Goal: Contribute content: Add original content to the website for others to see

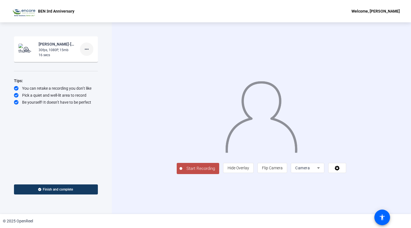
click at [89, 49] on mat-icon "more_horiz" at bounding box center [86, 49] width 7 height 7
click at [92, 63] on span "Delete clip" at bounding box center [95, 61] width 22 height 7
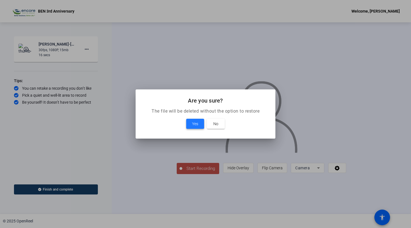
click at [194, 121] on span "Yes" at bounding box center [195, 123] width 6 height 7
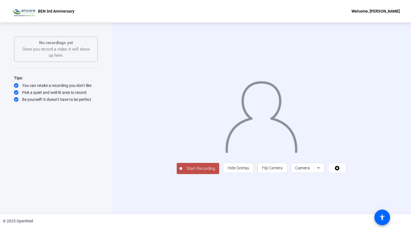
click at [182, 172] on span "Start Recording" at bounding box center [200, 168] width 37 height 6
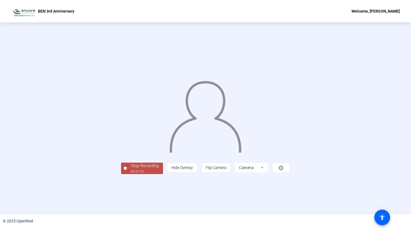
click at [131, 169] on div "Stop Recording" at bounding box center [145, 166] width 28 height 6
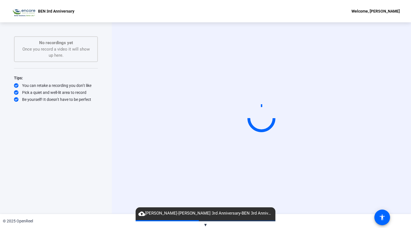
click at [207, 224] on span "▼" at bounding box center [205, 224] width 4 height 5
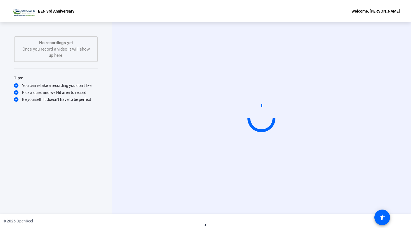
click at [207, 224] on span "▲" at bounding box center [205, 224] width 4 height 5
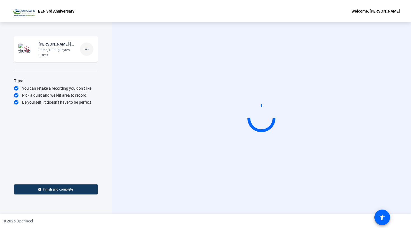
click at [86, 53] on span at bounding box center [86, 48] width 13 height 13
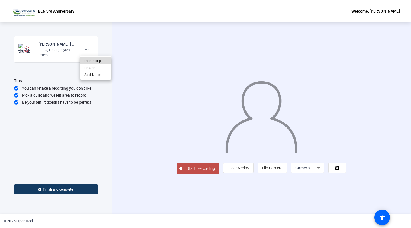
click at [92, 61] on span "Delete clip" at bounding box center [95, 61] width 22 height 7
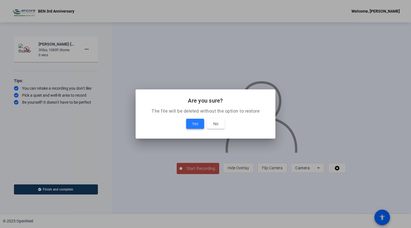
click at [192, 126] on span "Yes" at bounding box center [195, 123] width 6 height 7
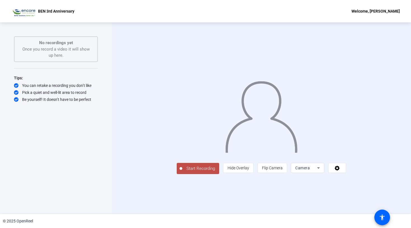
drag, startPoint x: 155, startPoint y: 195, endPoint x: 158, endPoint y: 210, distance: 15.9
click at [182, 172] on span "Start Recording" at bounding box center [200, 168] width 37 height 6
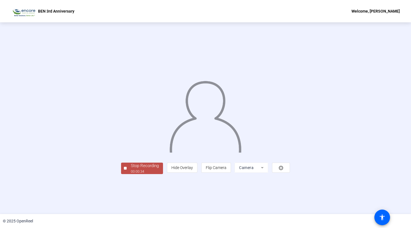
click at [127, 174] on span "Stop Recording 00:00:34" at bounding box center [145, 168] width 36 height 11
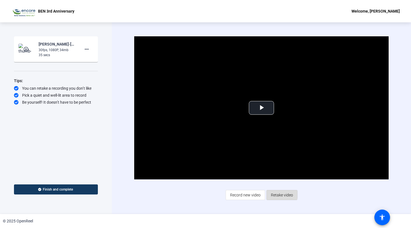
click at [273, 194] on span "Retake video" at bounding box center [282, 195] width 22 height 11
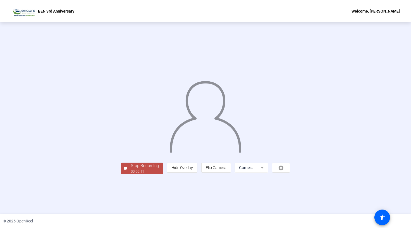
click at [127, 174] on span "Stop Recording 00:00:11" at bounding box center [145, 168] width 36 height 11
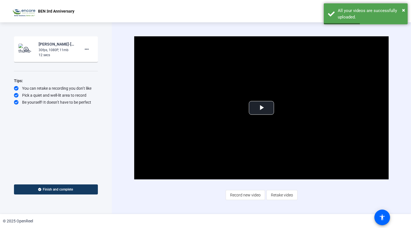
click at [299, 200] on div "Video Player is loading. Play Video Play Mute Current Time 0:00 / Duration 0:11…" at bounding box center [261, 117] width 254 height 163
click at [290, 196] on span "Retake video" at bounding box center [282, 195] width 22 height 11
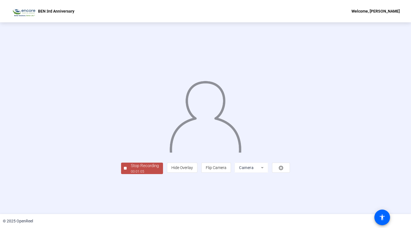
click at [127, 174] on span "Stop Recording 00:01:05" at bounding box center [145, 168] width 36 height 11
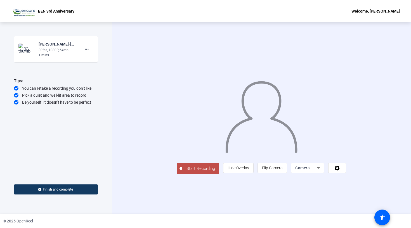
click at [182, 172] on span "Start Recording" at bounding box center [200, 168] width 37 height 6
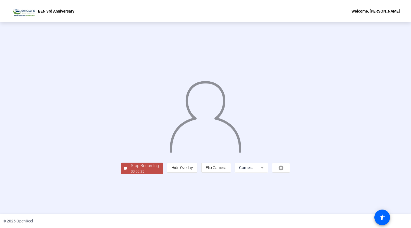
click at [131, 169] on div "Stop Recording" at bounding box center [145, 166] width 28 height 6
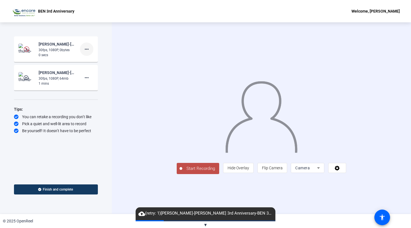
click at [88, 51] on mat-icon "more_horiz" at bounding box center [86, 49] width 7 height 7
click at [93, 62] on span "Delete clip" at bounding box center [95, 61] width 22 height 7
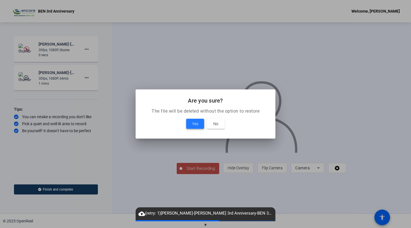
click at [190, 127] on span at bounding box center [195, 123] width 18 height 13
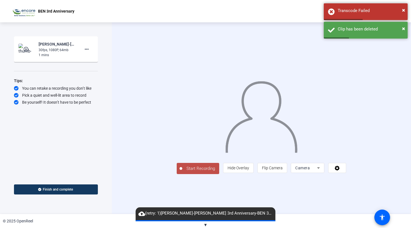
click at [182, 172] on span "Start Recording" at bounding box center [200, 168] width 37 height 6
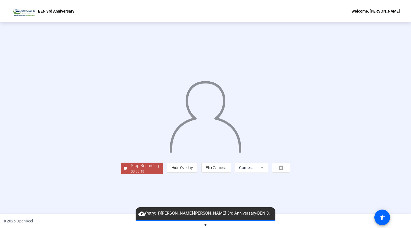
click at [131, 174] on div "00:00:49" at bounding box center [145, 171] width 28 height 5
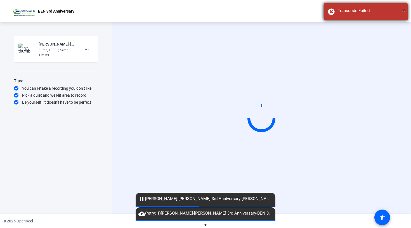
click at [403, 9] on span "×" at bounding box center [403, 10] width 3 height 7
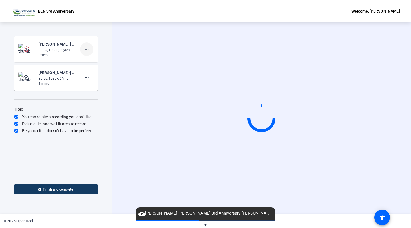
click at [90, 49] on span at bounding box center [86, 48] width 13 height 13
click at [94, 62] on span "Delete clip" at bounding box center [95, 61] width 22 height 7
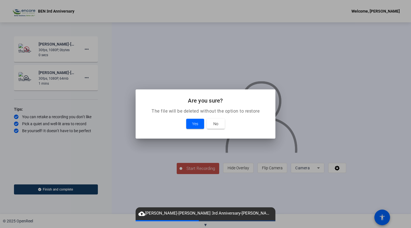
click at [197, 132] on mat-dialog-content "The file will be deleted without the option to restore Yes No" at bounding box center [205, 123] width 140 height 31
click at [196, 126] on span "Yes" at bounding box center [195, 123] width 6 height 7
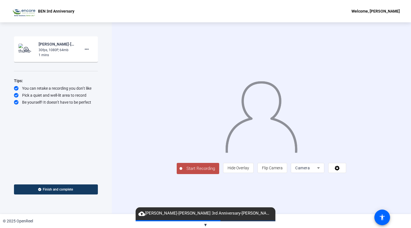
click at [182, 172] on span "Start Recording" at bounding box center [200, 168] width 37 height 6
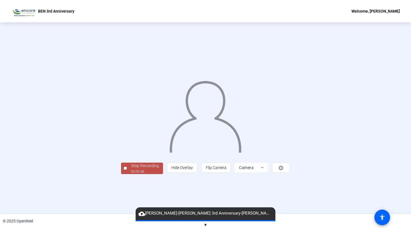
click at [131, 174] on div "00:00:48" at bounding box center [145, 171] width 28 height 5
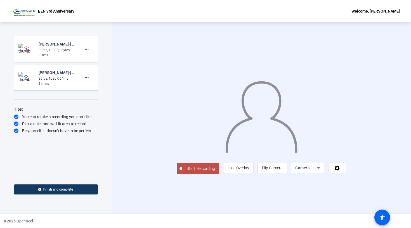
click at [182, 172] on span "Start Recording" at bounding box center [200, 168] width 37 height 6
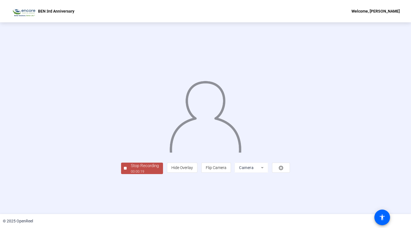
click at [121, 174] on div "Stop Recording 00:00:19 person Hide Overlay flip Flip Camera Camera" at bounding box center [205, 118] width 169 height 111
click at [131, 169] on div "Stop Recording" at bounding box center [145, 166] width 28 height 6
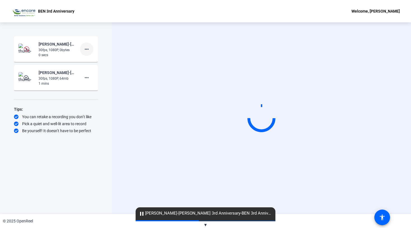
click at [87, 48] on mat-icon "more_horiz" at bounding box center [86, 49] width 7 height 7
click at [93, 59] on span "Delete clip" at bounding box center [95, 61] width 22 height 7
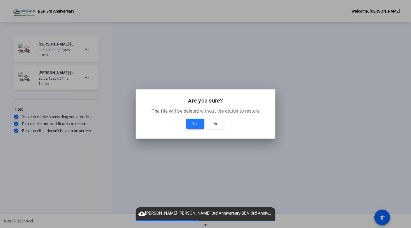
click at [192, 122] on span "Yes" at bounding box center [195, 123] width 6 height 7
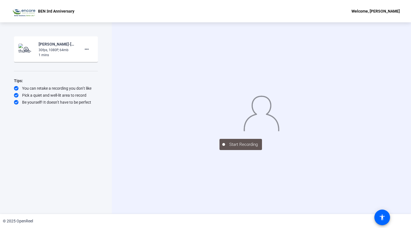
click at [186, 211] on div "Start Recording" at bounding box center [261, 118] width 299 height 192
click at [260, 215] on div "© 2025 OpenReel" at bounding box center [205, 221] width 411 height 14
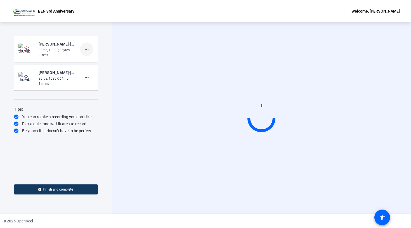
click at [90, 50] on span at bounding box center [86, 48] width 13 height 13
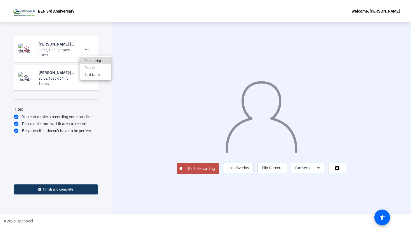
click at [95, 62] on span "Delete clip" at bounding box center [95, 61] width 22 height 7
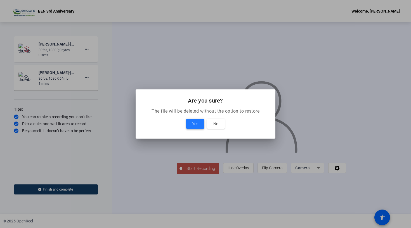
click at [191, 126] on span at bounding box center [195, 123] width 18 height 13
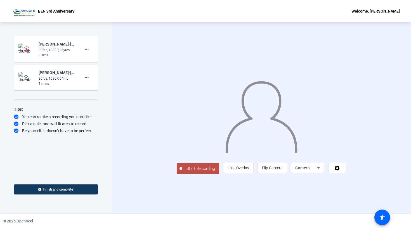
click at [182, 172] on span "Start Recording" at bounding box center [200, 168] width 37 height 6
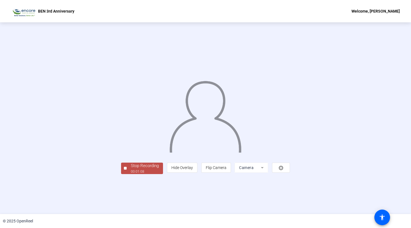
click at [131, 174] on div "00:01:08" at bounding box center [145, 171] width 28 height 5
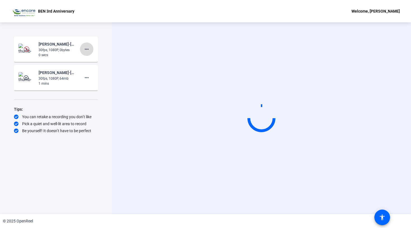
click at [90, 46] on span at bounding box center [86, 48] width 13 height 13
click at [97, 64] on span "Delete clip" at bounding box center [95, 61] width 22 height 7
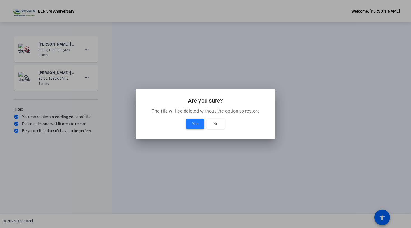
click at [195, 125] on span "Yes" at bounding box center [195, 123] width 6 height 7
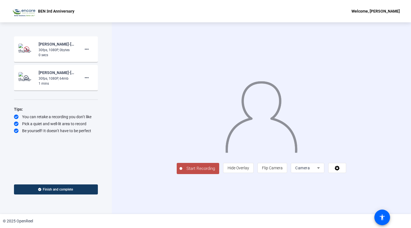
click at [182, 172] on span "Start Recording" at bounding box center [200, 168] width 37 height 6
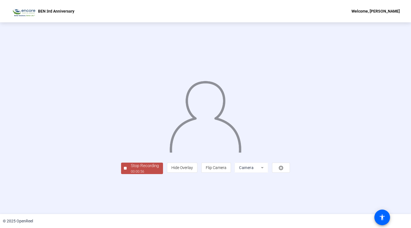
click at [131, 169] on div "Stop Recording" at bounding box center [145, 166] width 28 height 6
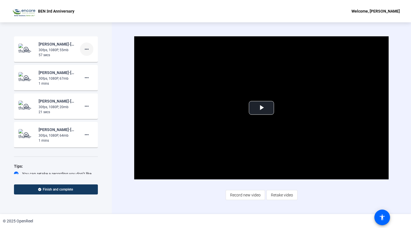
click at [89, 49] on mat-icon "more_horiz" at bounding box center [86, 49] width 7 height 7
click at [94, 59] on span "Delete clip" at bounding box center [95, 61] width 22 height 7
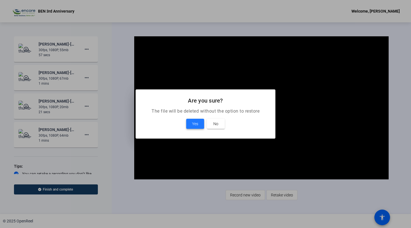
click at [191, 125] on span at bounding box center [195, 123] width 18 height 13
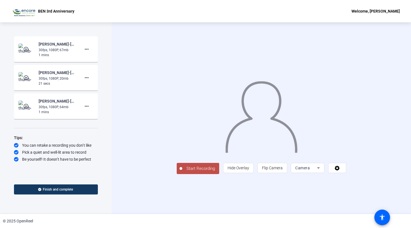
click at [182, 172] on span "Start Recording" at bounding box center [200, 168] width 37 height 6
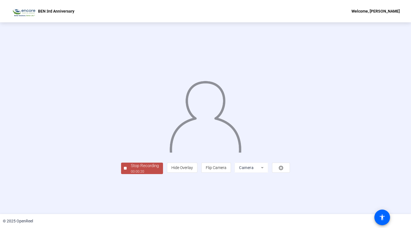
click at [131, 169] on div "Stop Recording" at bounding box center [145, 166] width 28 height 6
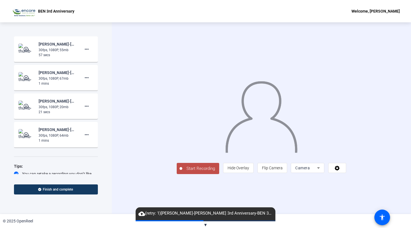
click at [182, 172] on span "Start Recording" at bounding box center [200, 168] width 37 height 6
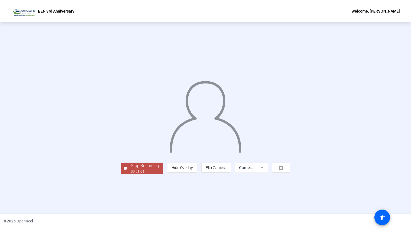
click at [121, 174] on div "Stop Recording 00:01:04 person Hide Overlay flip Flip Camera Camera" at bounding box center [205, 167] width 169 height 12
click at [131, 174] on div "00:01:05" at bounding box center [145, 171] width 28 height 5
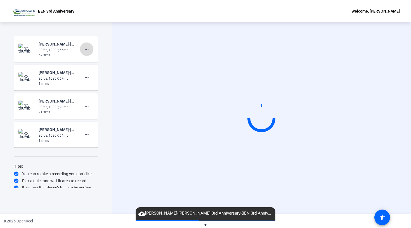
click at [87, 49] on mat-icon "more_horiz" at bounding box center [86, 49] width 7 height 7
click at [93, 61] on span "Delete clip" at bounding box center [95, 61] width 22 height 7
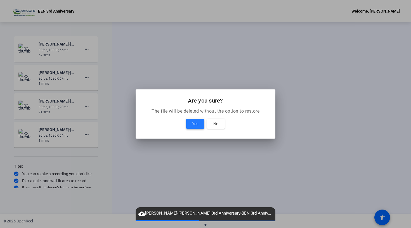
click at [194, 120] on span at bounding box center [195, 123] width 18 height 13
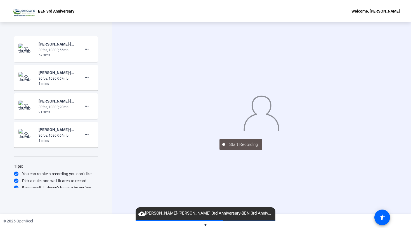
click at [219, 150] on div "Start Recording" at bounding box center [261, 118] width 84 height 64
click at [85, 54] on span at bounding box center [86, 48] width 13 height 13
click at [89, 60] on span "Delete clip" at bounding box center [95, 61] width 22 height 7
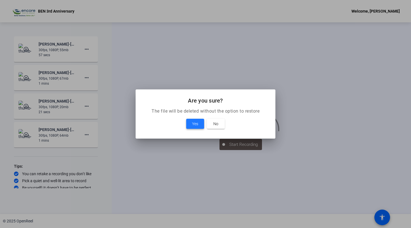
click at [194, 126] on span "Yes" at bounding box center [195, 123] width 6 height 7
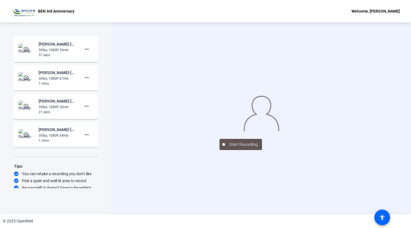
click at [195, 201] on div "Start Recording" at bounding box center [261, 118] width 299 height 192
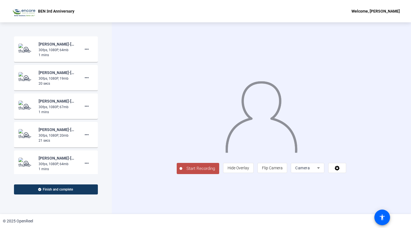
click at [182, 172] on span "Start Recording" at bounding box center [200, 168] width 37 height 6
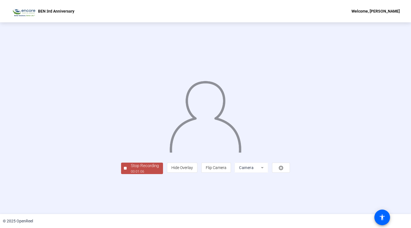
click at [127, 174] on span "Stop Recording 00:01:06" at bounding box center [145, 168] width 36 height 11
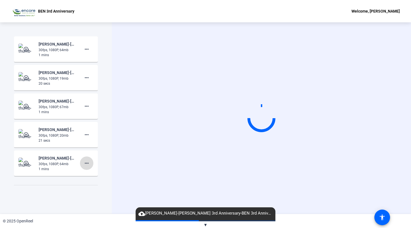
click at [84, 163] on mat-icon "more_horiz" at bounding box center [86, 163] width 7 height 7
click at [86, 173] on span "Delete clip" at bounding box center [95, 174] width 22 height 7
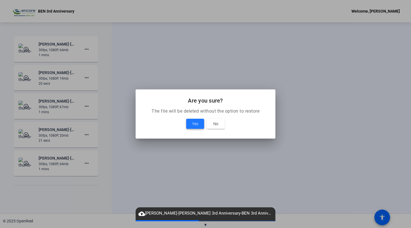
click at [190, 124] on span at bounding box center [195, 123] width 18 height 13
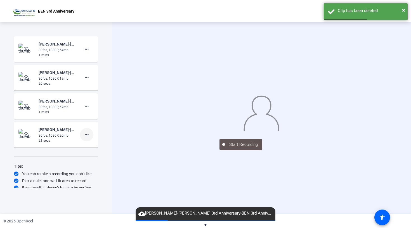
click at [90, 132] on span at bounding box center [86, 134] width 13 height 13
click at [93, 144] on span "Delete clip" at bounding box center [95, 146] width 22 height 7
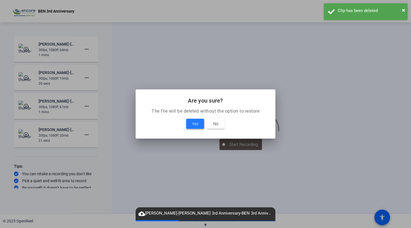
click at [195, 123] on span "Yes" at bounding box center [195, 123] width 6 height 7
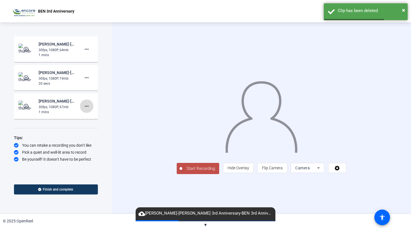
click at [87, 105] on mat-icon "more_horiz" at bounding box center [86, 106] width 7 height 7
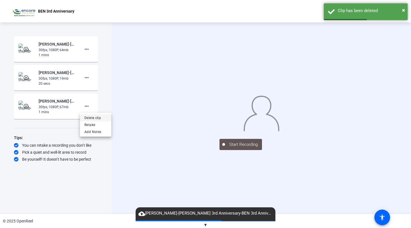
click at [92, 115] on span "Delete clip" at bounding box center [95, 118] width 22 height 7
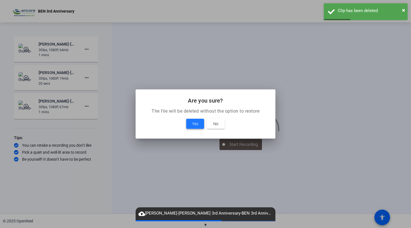
click at [187, 125] on span at bounding box center [195, 123] width 18 height 13
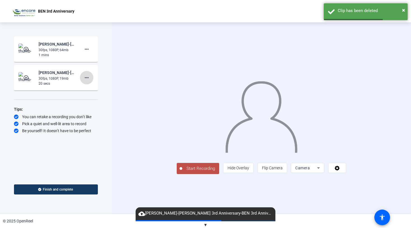
click at [89, 77] on mat-icon "more_horiz" at bounding box center [86, 77] width 7 height 7
click at [95, 88] on span "Delete clip" at bounding box center [95, 89] width 22 height 7
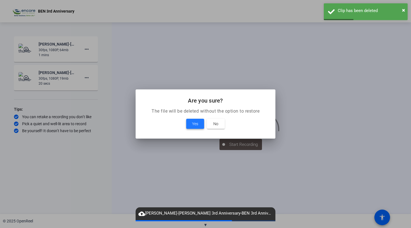
click at [193, 125] on span "Yes" at bounding box center [195, 123] width 6 height 7
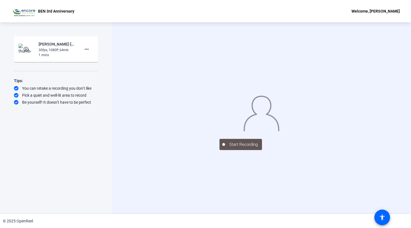
click at [262, 150] on div "Start Recording" at bounding box center [261, 144] width 84 height 12
click at [46, 61] on mat-card-content "play_circle_outline Kalisha McKenzie-BEN 3rd Anniversary-BEN 3rd Anniversary-17…" at bounding box center [56, 49] width 84 height 26
click at [23, 49] on img at bounding box center [26, 49] width 16 height 11
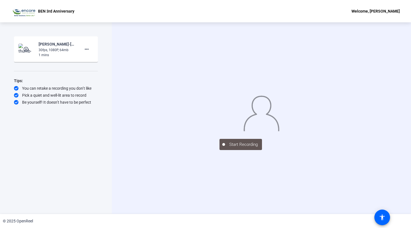
click at [23, 49] on img at bounding box center [26, 49] width 16 height 11
click at [88, 47] on mat-icon "more_horiz" at bounding box center [86, 49] width 7 height 7
click at [53, 49] on div at bounding box center [205, 114] width 411 height 228
click at [53, 49] on body "Accessibility Screen-Reader Guide, Feedback, and Issue Reporting | New window B…" at bounding box center [205, 114] width 411 height 228
click at [28, 47] on mat-icon "play_circle_outline" at bounding box center [26, 49] width 7 height 6
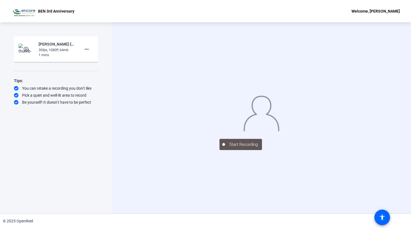
click at [28, 47] on mat-icon "play_circle_outline" at bounding box center [26, 49] width 7 height 6
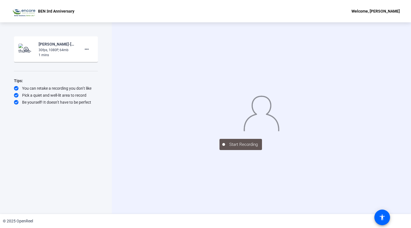
click at [28, 47] on mat-icon "play_circle_outline" at bounding box center [26, 49] width 7 height 6
click at [67, 130] on div "Start Recording play_circle_outline Kalisha McKenzie-BEN 3rd Anniversary-BEN 3r…" at bounding box center [56, 112] width 84 height 152
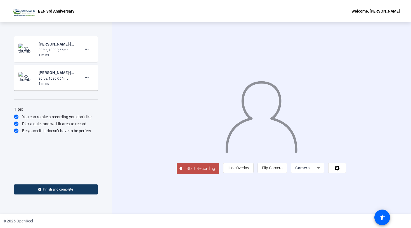
click at [182, 172] on span "Start Recording" at bounding box center [200, 168] width 37 height 6
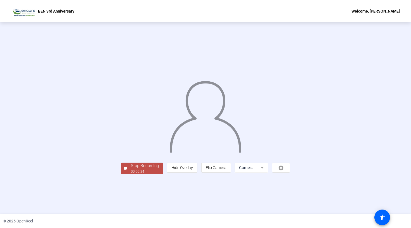
click at [131, 169] on div "Stop Recording" at bounding box center [145, 166] width 28 height 6
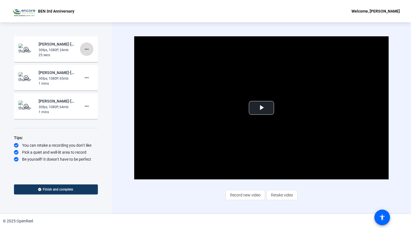
click at [85, 50] on mat-icon "more_horiz" at bounding box center [86, 49] width 7 height 7
click at [92, 61] on span "Delete clip" at bounding box center [95, 61] width 22 height 7
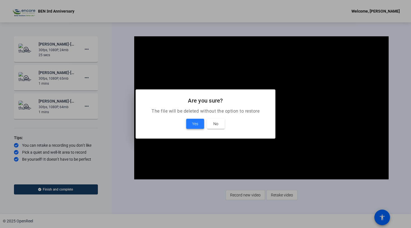
click at [192, 127] on span "Yes" at bounding box center [195, 123] width 6 height 7
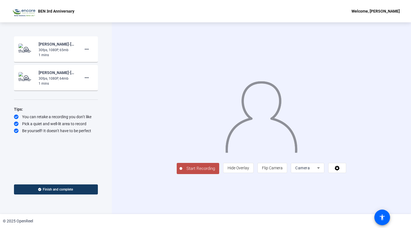
click at [31, 77] on img at bounding box center [26, 77] width 16 height 11
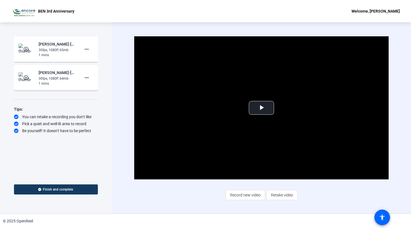
click at [31, 77] on img at bounding box center [26, 77] width 16 height 11
click at [30, 51] on mat-icon "play_circle_outline" at bounding box center [26, 49] width 7 height 6
click at [261, 108] on span "Video Player" at bounding box center [261, 108] width 0 height 0
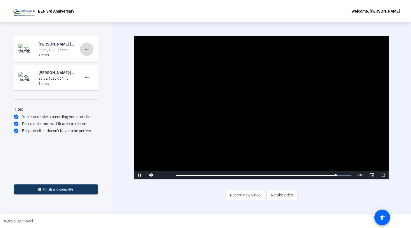
click at [87, 48] on mat-icon "more_horiz" at bounding box center [86, 49] width 7 height 7
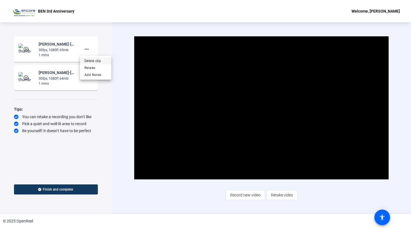
click at [92, 61] on span "Delete clip" at bounding box center [95, 61] width 22 height 7
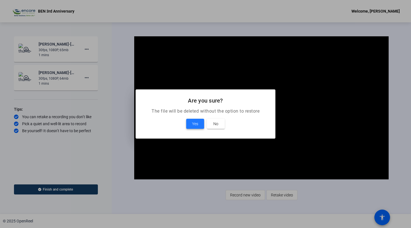
click at [189, 119] on span at bounding box center [195, 123] width 18 height 13
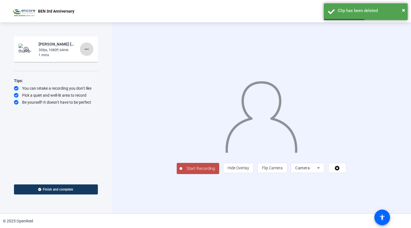
click at [87, 47] on mat-icon "more_horiz" at bounding box center [86, 49] width 7 height 7
click at [92, 59] on span "Delete clip" at bounding box center [95, 61] width 22 height 7
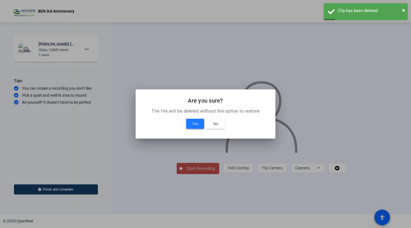
click at [195, 123] on span "Yes" at bounding box center [195, 123] width 6 height 7
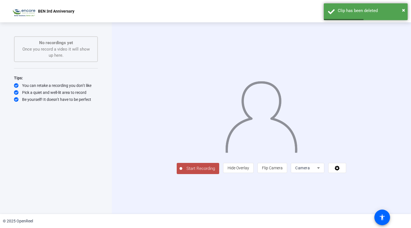
click at [182, 172] on span "Start Recording" at bounding box center [200, 168] width 37 height 6
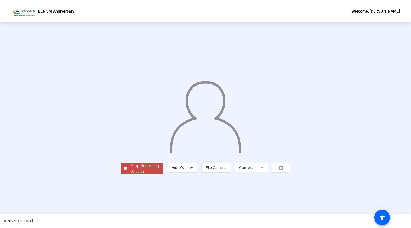
click at [131, 169] on div "Stop Recording" at bounding box center [145, 166] width 28 height 6
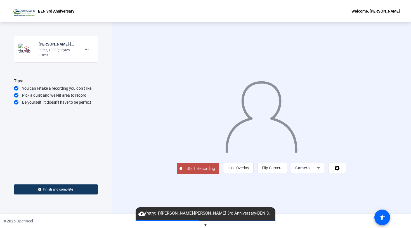
click at [182, 172] on span "Start Recording" at bounding box center [200, 168] width 37 height 6
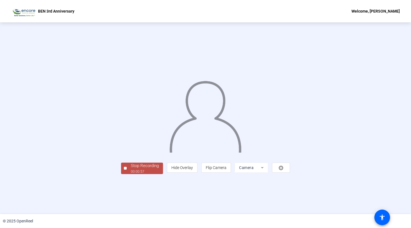
click at [127, 174] on span "Stop Recording 00:00:57" at bounding box center [145, 168] width 36 height 11
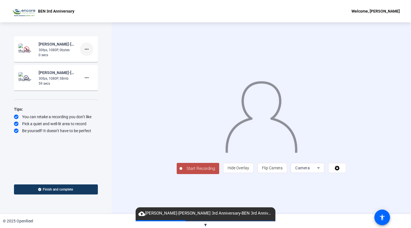
click at [89, 46] on mat-icon "more_horiz" at bounding box center [86, 49] width 7 height 7
click at [96, 63] on span "Delete clip" at bounding box center [95, 61] width 22 height 7
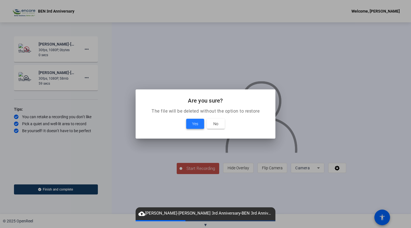
click at [194, 121] on span "Yes" at bounding box center [195, 123] width 6 height 7
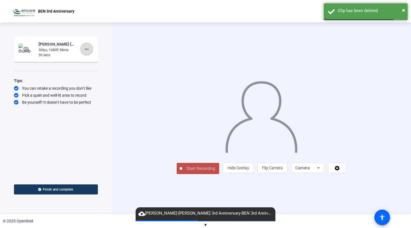
click at [87, 49] on mat-icon "more_horiz" at bounding box center [86, 49] width 7 height 7
click at [91, 59] on span "Delete clip" at bounding box center [95, 61] width 22 height 7
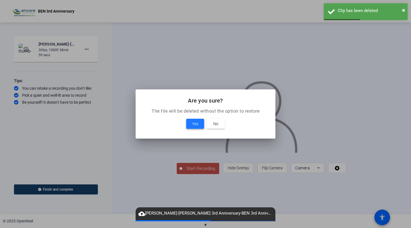
click at [197, 123] on span "Yes" at bounding box center [195, 123] width 6 height 7
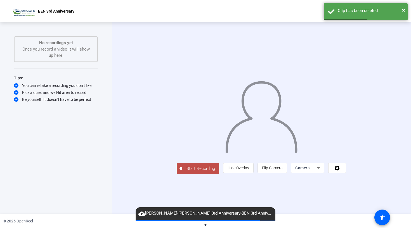
click at [182, 172] on span "Start Recording" at bounding box center [200, 168] width 37 height 6
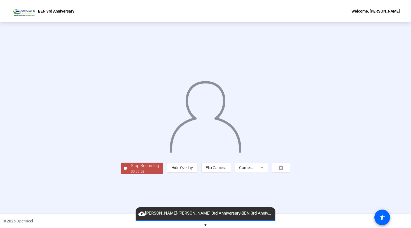
click at [131, 169] on div "Stop Recording" at bounding box center [145, 166] width 28 height 6
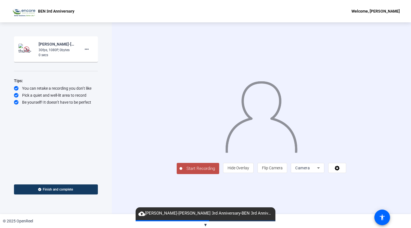
click at [182, 172] on span "Start Recording" at bounding box center [200, 168] width 37 height 6
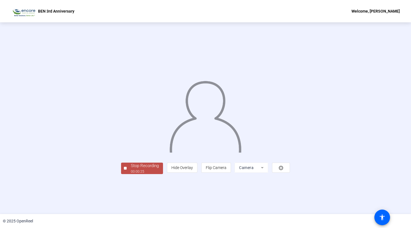
click at [131, 169] on div "Stop Recording" at bounding box center [145, 166] width 28 height 6
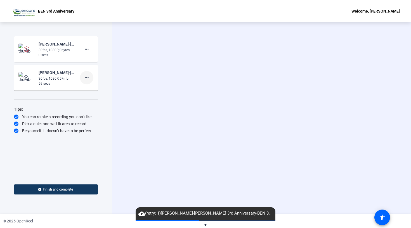
click at [89, 75] on mat-icon "more_horiz" at bounding box center [86, 77] width 7 height 7
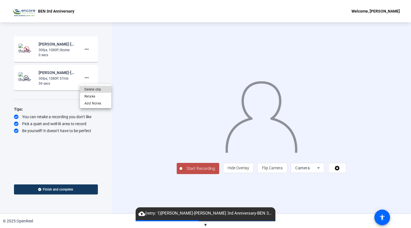
click at [95, 88] on span "Delete clip" at bounding box center [95, 89] width 22 height 7
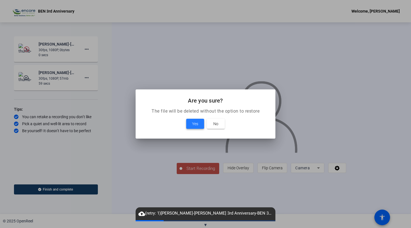
click at [199, 122] on span at bounding box center [195, 123] width 18 height 13
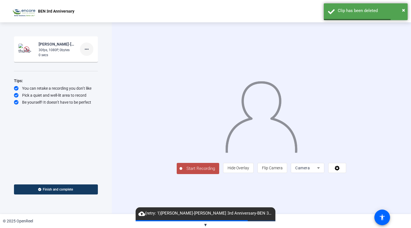
click at [87, 47] on mat-icon "more_horiz" at bounding box center [86, 49] width 7 height 7
click at [89, 59] on span "Delete clip" at bounding box center [95, 61] width 22 height 7
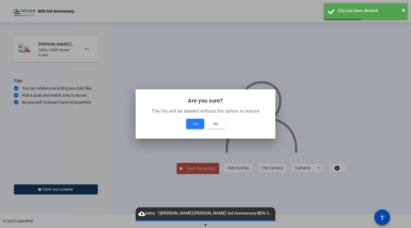
click at [199, 127] on span at bounding box center [195, 123] width 18 height 13
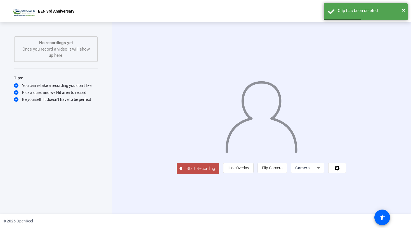
click at [182, 172] on span "Start Recording" at bounding box center [200, 168] width 37 height 6
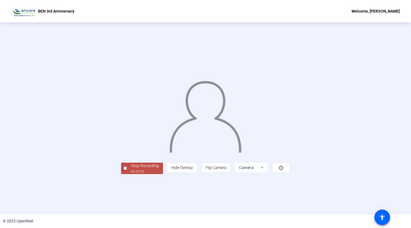
click at [131, 169] on div "Stop Recording" at bounding box center [145, 166] width 28 height 6
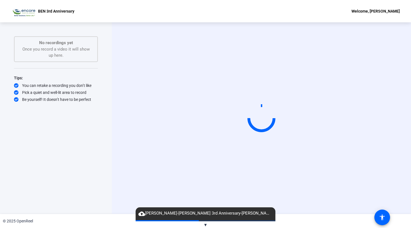
click at [202, 215] on span "cloud_upload Kalisha McKenzie-BEN 3rd Anniversary-BEN 3rd Anniversary-175914073…" at bounding box center [205, 213] width 140 height 7
click at [203, 225] on span "▼" at bounding box center [205, 224] width 4 height 5
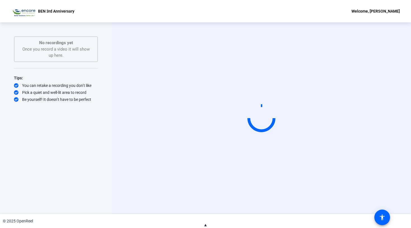
click at [203, 225] on span "▲" at bounding box center [205, 224] width 4 height 5
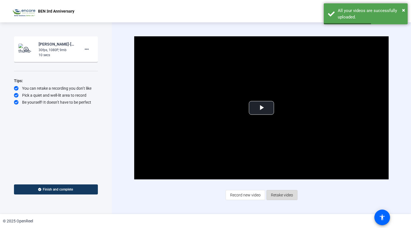
click at [285, 197] on span "Retake video" at bounding box center [282, 195] width 22 height 11
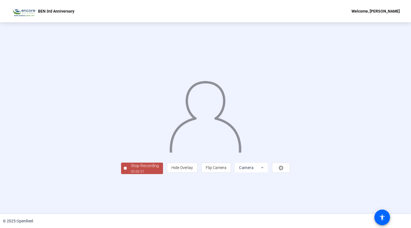
click at [131, 169] on div "Stop Recording" at bounding box center [145, 166] width 28 height 6
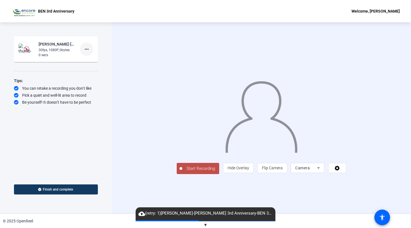
click at [86, 48] on mat-icon "more_horiz" at bounding box center [86, 49] width 7 height 7
click at [95, 59] on span "Delete clip" at bounding box center [95, 61] width 22 height 7
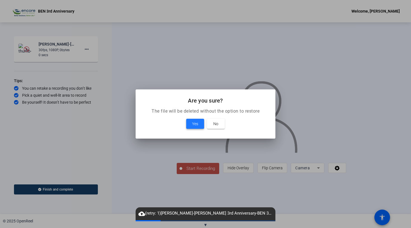
click at [197, 124] on span "Yes" at bounding box center [195, 123] width 6 height 7
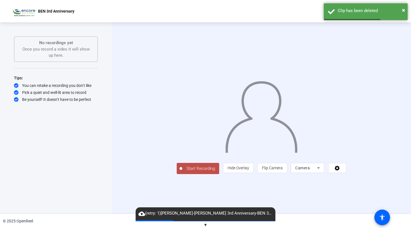
click at [182, 172] on span "Start Recording" at bounding box center [200, 168] width 37 height 6
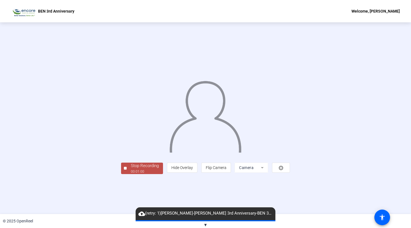
click at [121, 174] on div "Stop Recording 00:01:00 person Hide Overlay flip Flip Camera Camera" at bounding box center [205, 118] width 169 height 111
click at [131, 169] on div "Stop Recording" at bounding box center [145, 166] width 28 height 6
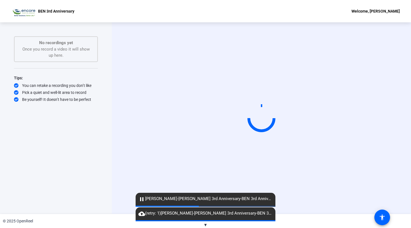
click at [142, 216] on mat-icon "cloud_upload" at bounding box center [141, 213] width 7 height 7
click at [204, 225] on span "▼" at bounding box center [205, 224] width 4 height 5
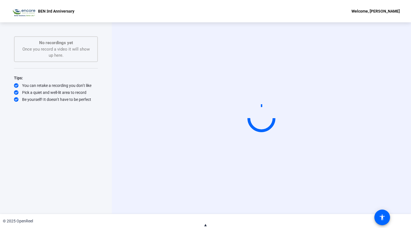
click at [204, 225] on span "▲" at bounding box center [205, 224] width 4 height 5
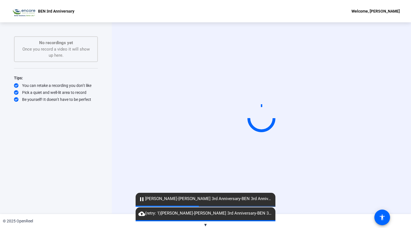
click at [143, 211] on mat-icon "cloud_upload" at bounding box center [141, 213] width 7 height 7
click at [140, 215] on mat-icon "cloud_upload" at bounding box center [141, 213] width 7 height 7
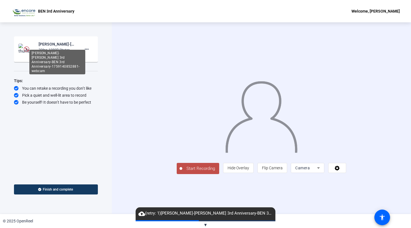
click at [53, 46] on div "[PERSON_NAME]-[PERSON_NAME] 3rd Anniversary-BEN 3rd Anniversary-1759140852881-w…" at bounding box center [57, 44] width 37 height 7
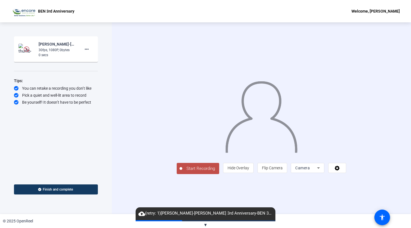
click at [182, 172] on span "Start Recording" at bounding box center [200, 168] width 37 height 6
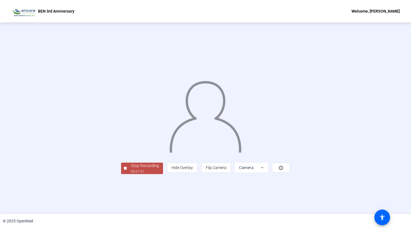
click at [127, 174] on span "Stop Recording 00:01:01" at bounding box center [145, 168] width 36 height 11
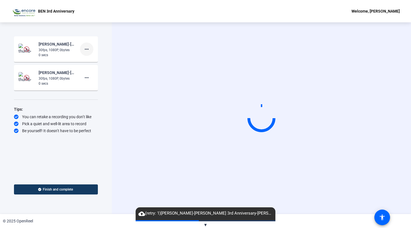
click at [92, 45] on span at bounding box center [86, 48] width 13 height 13
click at [97, 61] on span "Delete clip" at bounding box center [95, 61] width 22 height 7
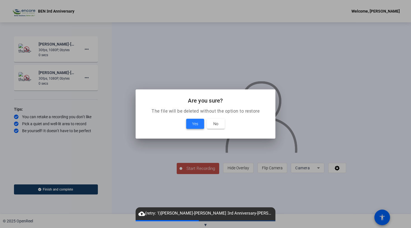
click at [194, 126] on span "Yes" at bounding box center [195, 123] width 6 height 7
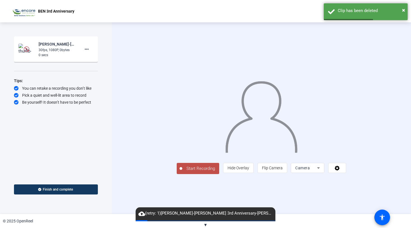
click at [182, 172] on span "Start Recording" at bounding box center [200, 168] width 37 height 6
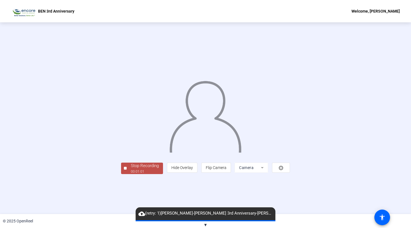
click at [131, 169] on div "Stop Recording" at bounding box center [145, 166] width 28 height 6
